Goal: Check status: Verify the current state of an ongoing process or item

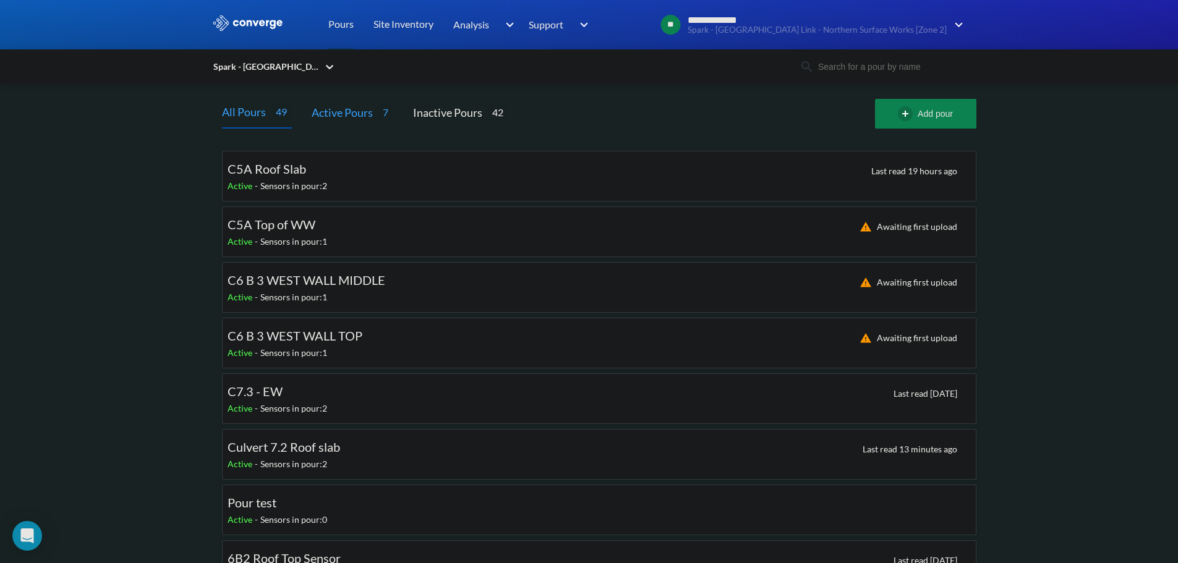
click at [339, 111] on div "Active Pours" at bounding box center [345, 112] width 66 height 17
click at [576, 176] on div "C5A Roof Slab Active - Sensors in pour: 2 Last read 19 hours ago" at bounding box center [603, 176] width 743 height 40
click at [326, 446] on span "Culvert 7.2 Roof slab" at bounding box center [283, 447] width 113 height 15
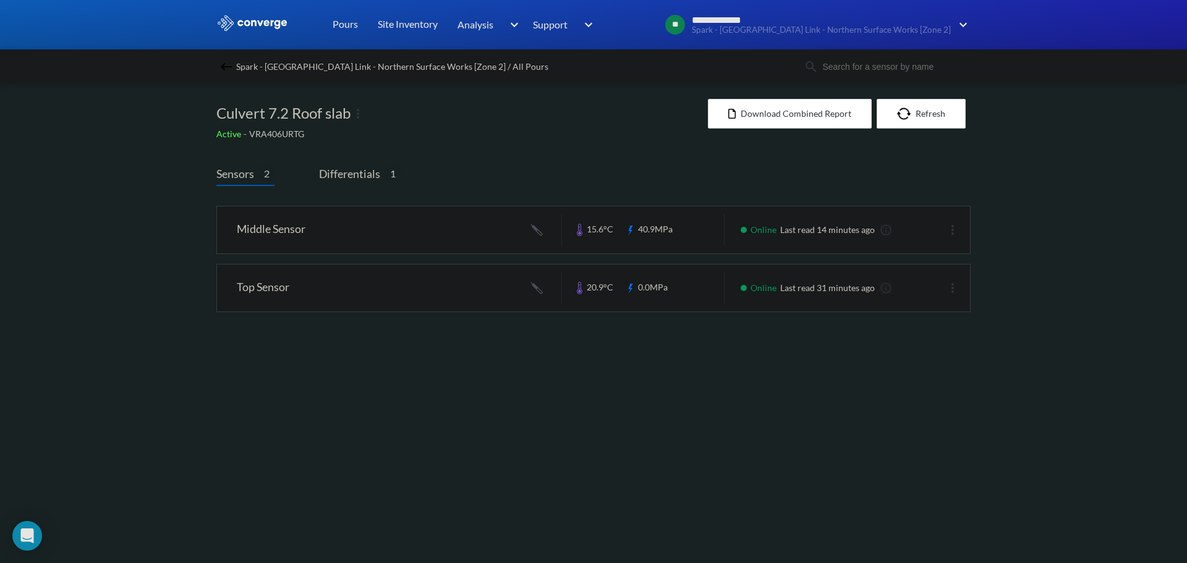
drag, startPoint x: 478, startPoint y: 371, endPoint x: 855, endPoint y: 279, distance: 387.6
click at [843, 278] on link at bounding box center [593, 288] width 753 height 47
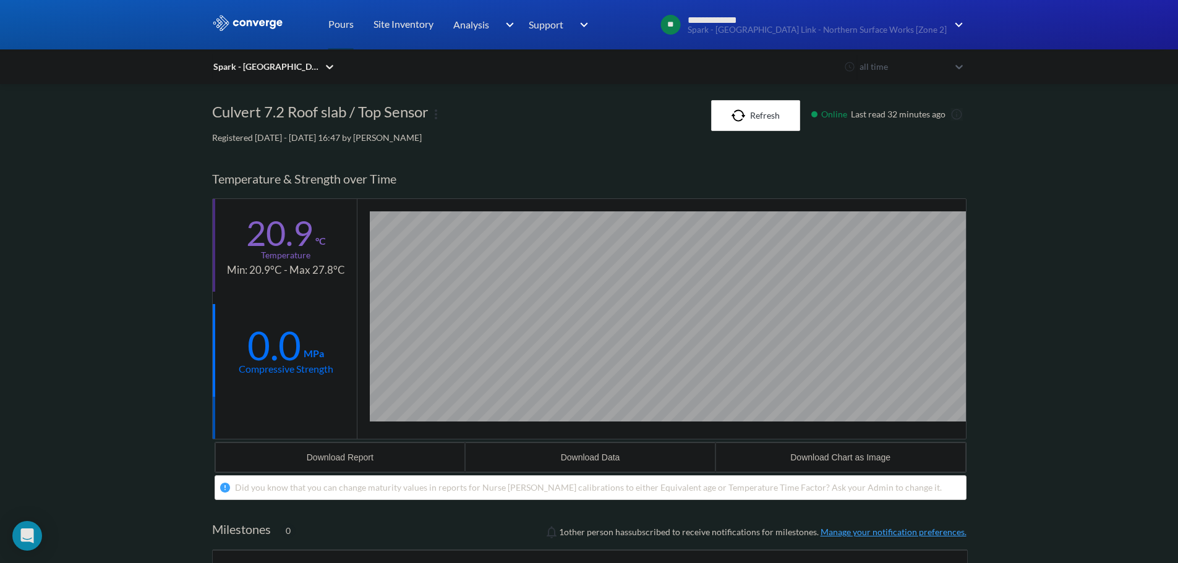
scroll to position [772, 754]
drag, startPoint x: 326, startPoint y: 362, endPoint x: 239, endPoint y: 361, distance: 86.5
click at [239, 361] on div "Compressive Strength" at bounding box center [286, 368] width 95 height 15
drag, startPoint x: 294, startPoint y: 492, endPoint x: 407, endPoint y: 495, distance: 113.1
click at [407, 495] on div "Did you know that you can change maturity values in reports for Nurse [PERSON_N…" at bounding box center [588, 488] width 707 height 14
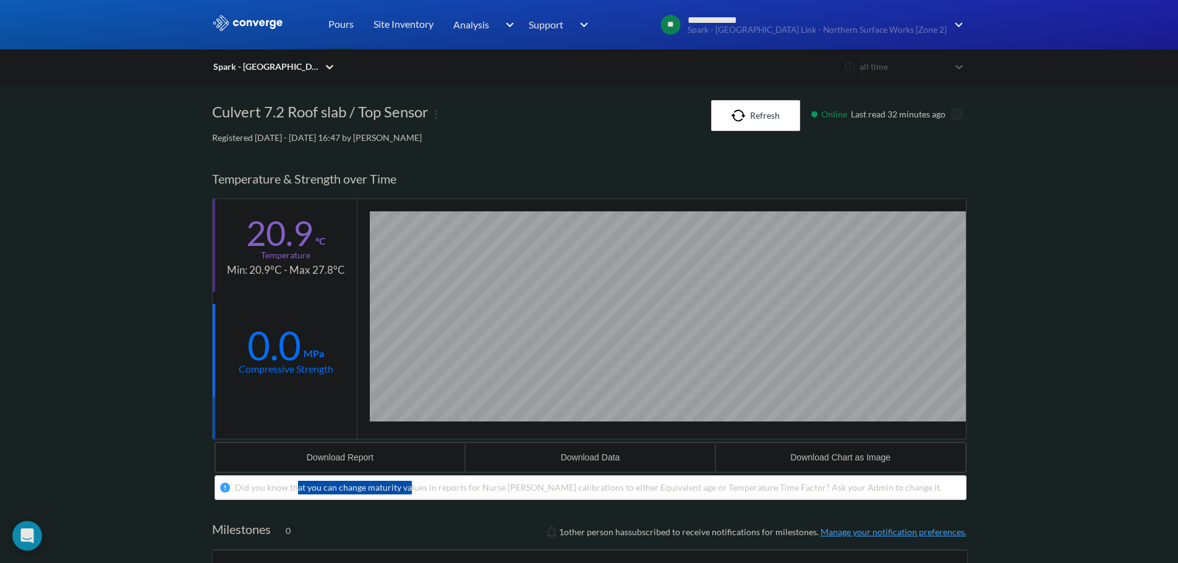
click at [407, 495] on div "Did you know that you can change maturity values in reports for Nurse [PERSON_N…" at bounding box center [588, 488] width 707 height 14
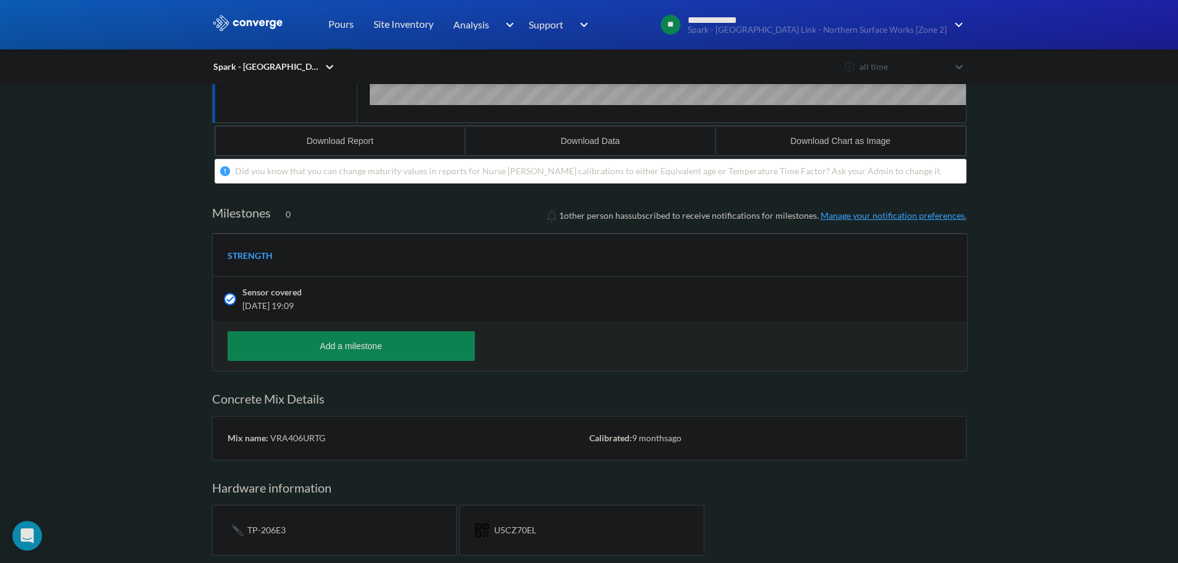
scroll to position [319, 0]
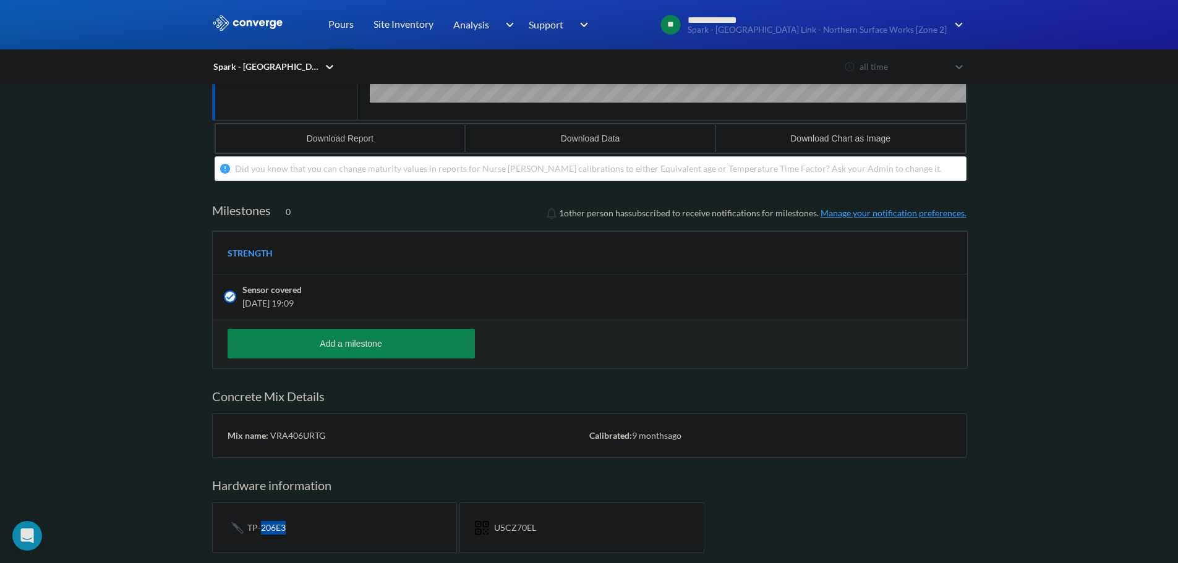
drag, startPoint x: 262, startPoint y: 535, endPoint x: 401, endPoint y: 532, distance: 139.1
click at [399, 532] on div "TP-206E3" at bounding box center [334, 528] width 245 height 51
click at [558, 532] on div "U5CZ70EL" at bounding box center [581, 528] width 245 height 51
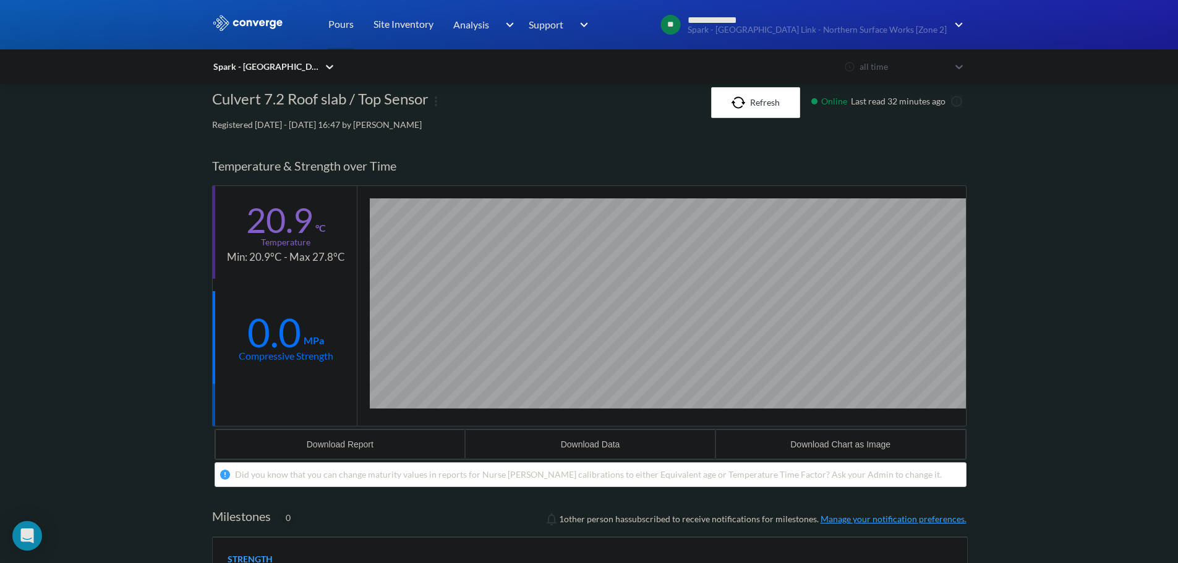
scroll to position [10, 0]
